Goal: Find specific page/section: Find specific page/section

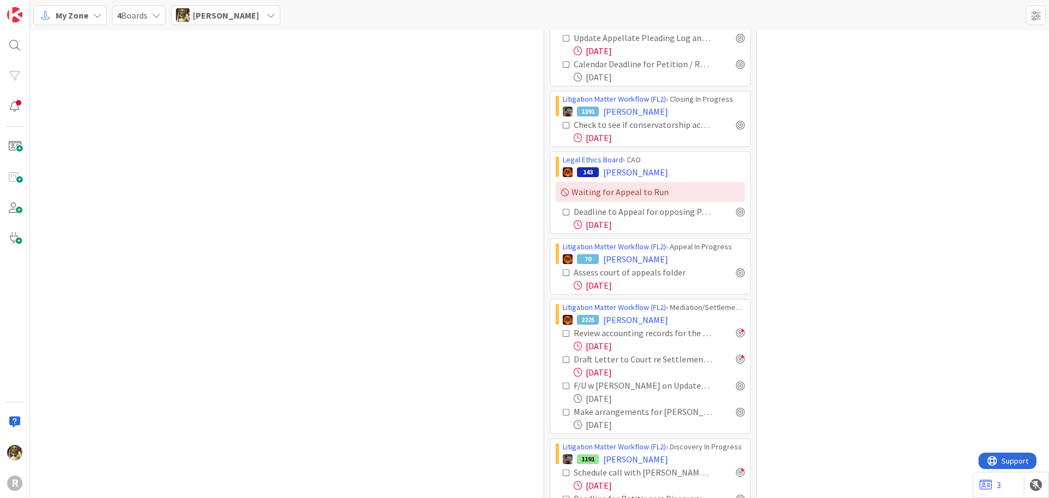
scroll to position [652, 0]
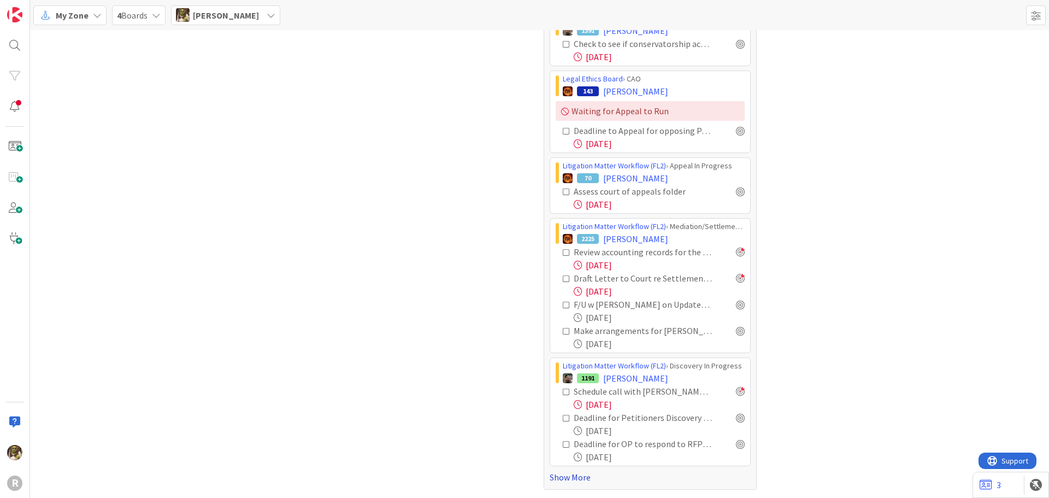
click at [580, 476] on link "Show More" at bounding box center [649, 476] width 201 height 13
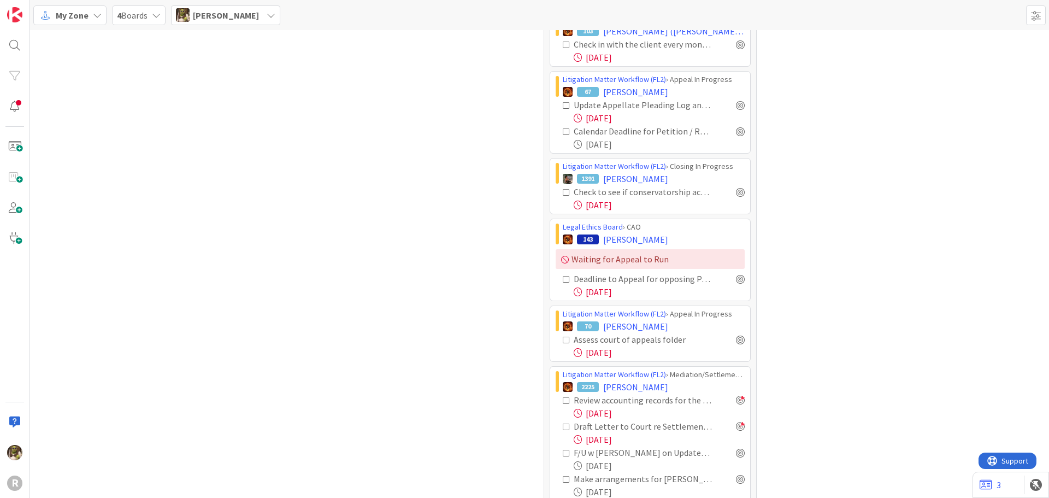
scroll to position [484, 0]
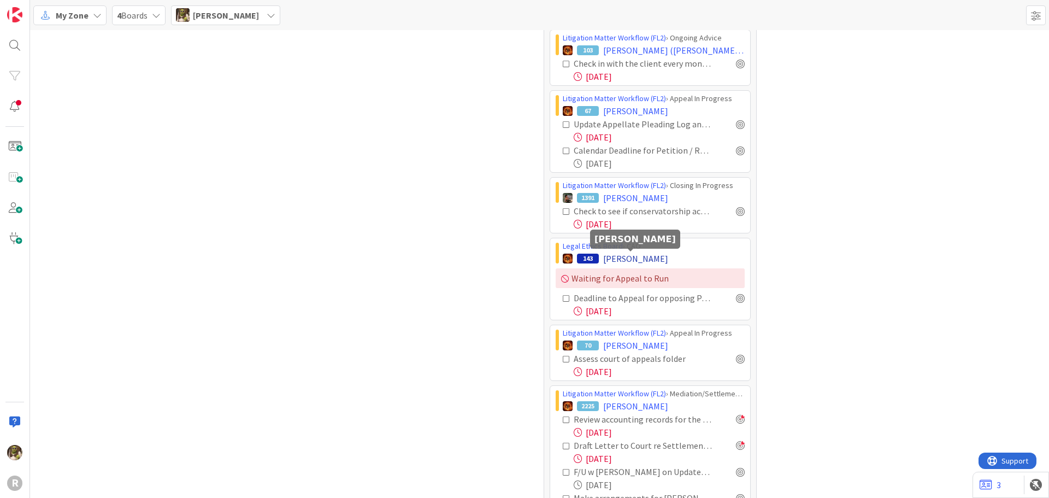
click at [620, 259] on span "[PERSON_NAME]" at bounding box center [635, 258] width 65 height 13
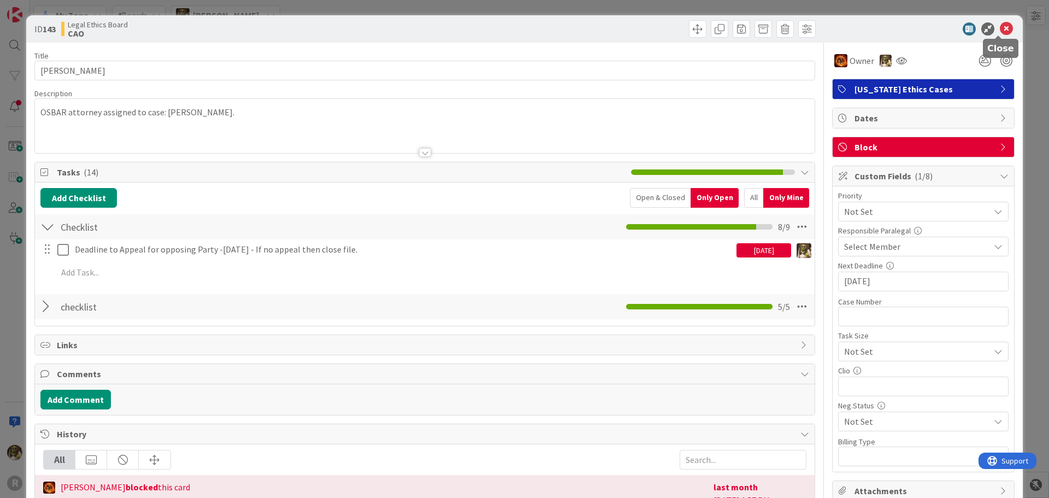
click at [1000, 28] on icon at bounding box center [1006, 28] width 13 height 13
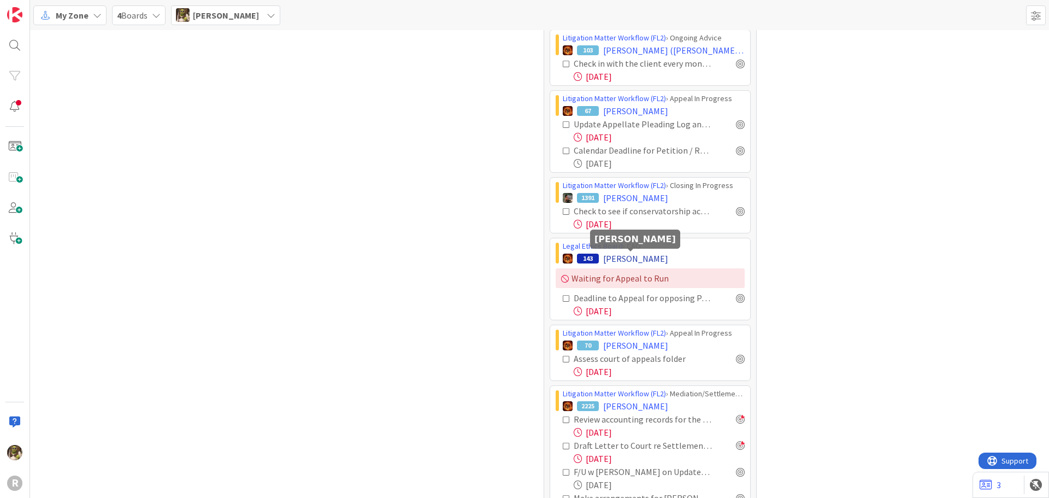
click at [643, 257] on span "[PERSON_NAME]" at bounding box center [635, 258] width 65 height 13
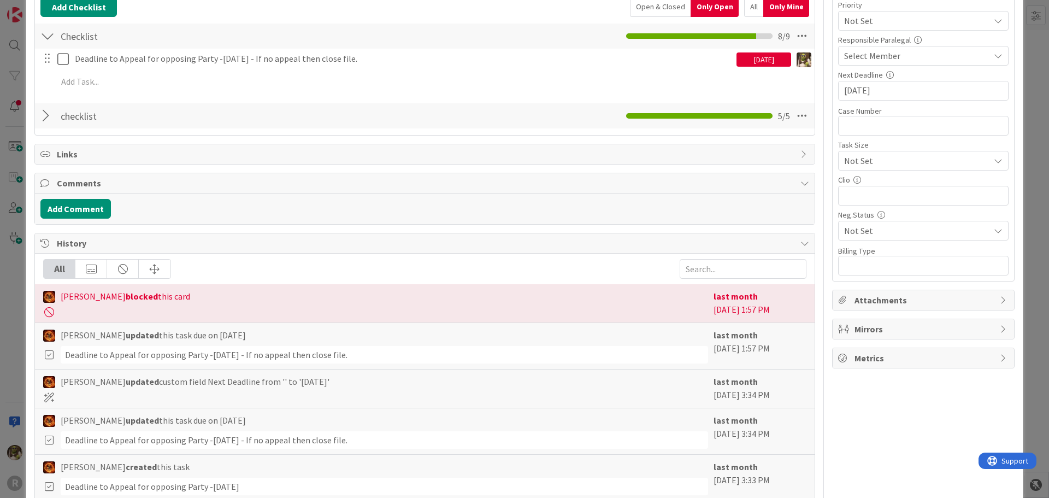
scroll to position [55, 0]
